Goal: Task Accomplishment & Management: Manage account settings

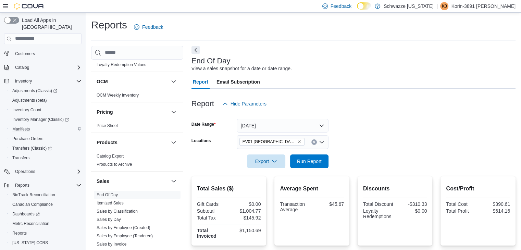
scroll to position [39, 0]
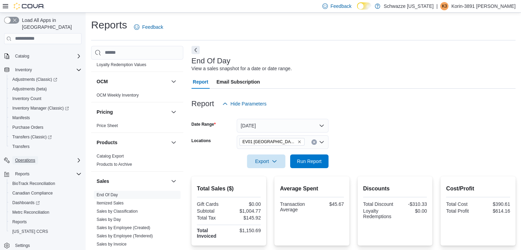
click at [33, 158] on span "Operations" at bounding box center [25, 160] width 20 height 5
click at [27, 167] on span "Cash Management" at bounding box center [29, 169] width 35 height 5
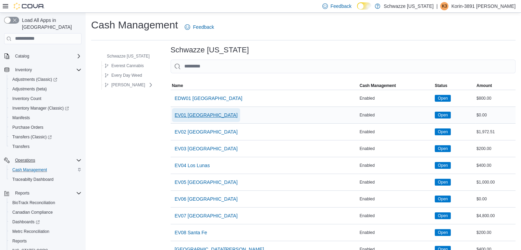
click at [197, 121] on span "EV01 [GEOGRAPHIC_DATA]" at bounding box center [206, 115] width 63 height 14
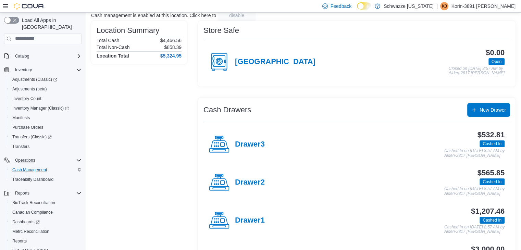
scroll to position [86, 0]
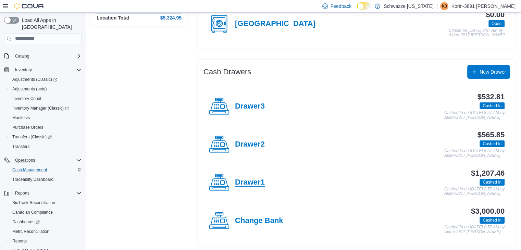
click at [260, 178] on h4 "Drawer1" at bounding box center [250, 182] width 30 height 9
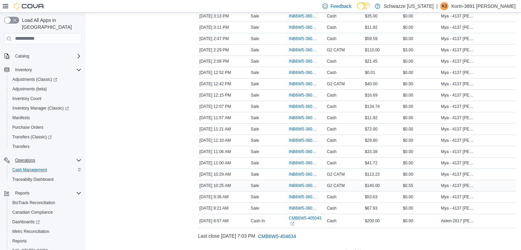
scroll to position [161, 0]
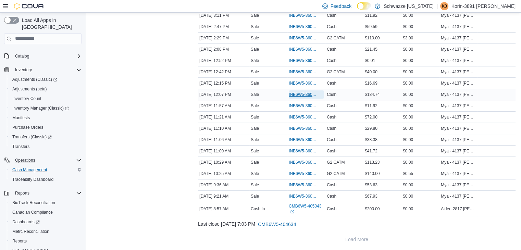
click at [300, 92] on span "INB6W5-3604728" at bounding box center [303, 94] width 28 height 5
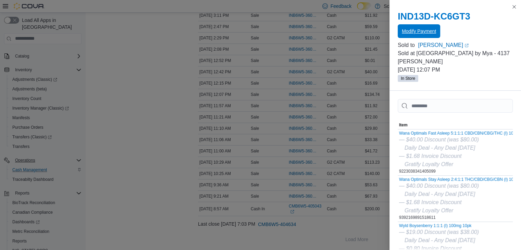
click at [418, 35] on span "Modify Payment" at bounding box center [419, 31] width 34 height 14
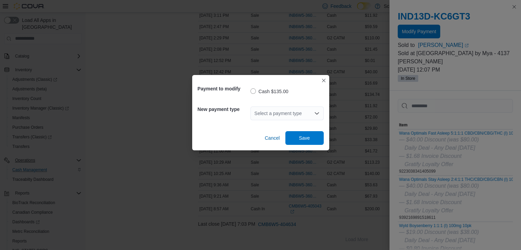
click at [287, 112] on div "Select a payment type" at bounding box center [286, 114] width 73 height 14
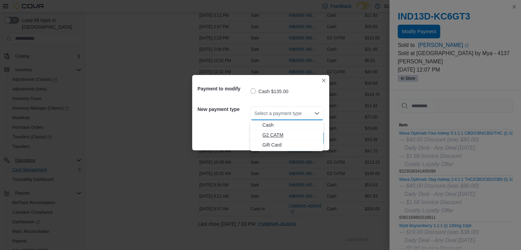
click at [284, 136] on span "G2 CATM" at bounding box center [290, 135] width 57 height 7
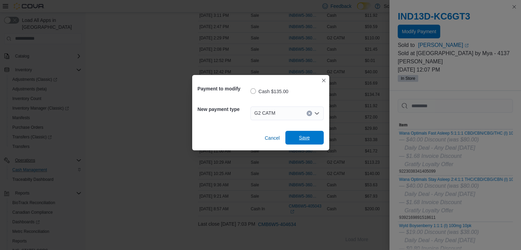
click at [299, 134] on span "Save" at bounding box center [304, 138] width 30 height 14
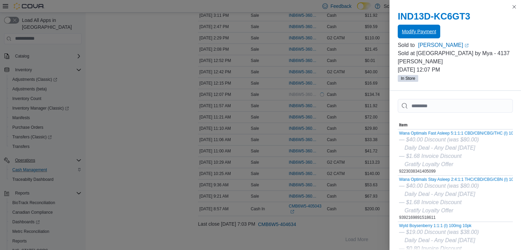
scroll to position [0, 0]
click at [516, 10] on button "Close this dialog" at bounding box center [514, 6] width 8 height 8
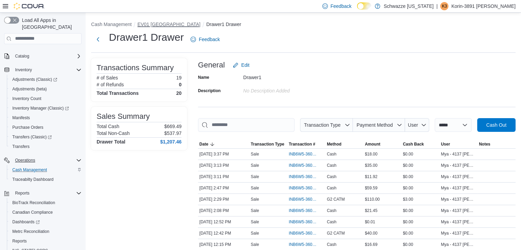
click at [169, 23] on button "EV01 [GEOGRAPHIC_DATA]" at bounding box center [168, 24] width 63 height 5
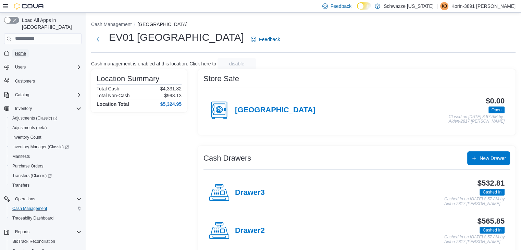
click at [28, 49] on link "Home" at bounding box center [20, 53] width 16 height 8
